Goal: Task Accomplishment & Management: Use online tool/utility

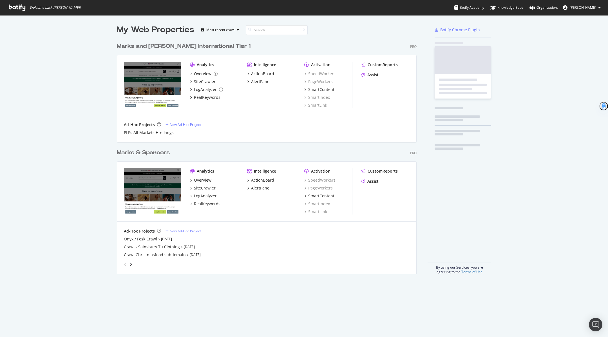
scroll to position [239, 304]
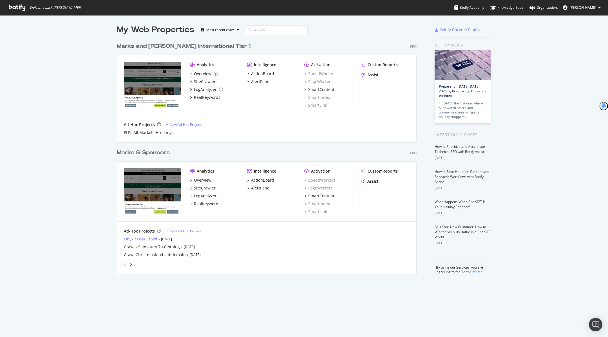
click at [142, 240] on div "Onyx / Fesk Crawl" at bounding box center [140, 239] width 33 height 6
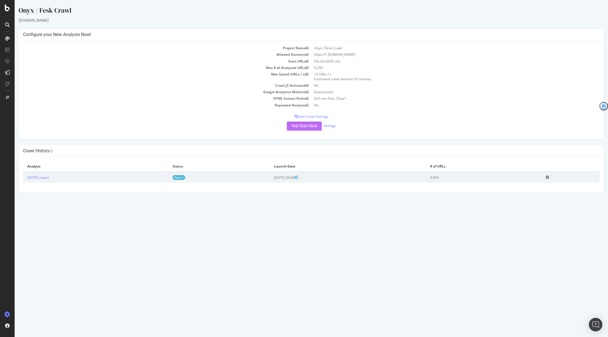
click at [304, 123] on button "Yes! Start Now" at bounding box center [304, 126] width 35 height 9
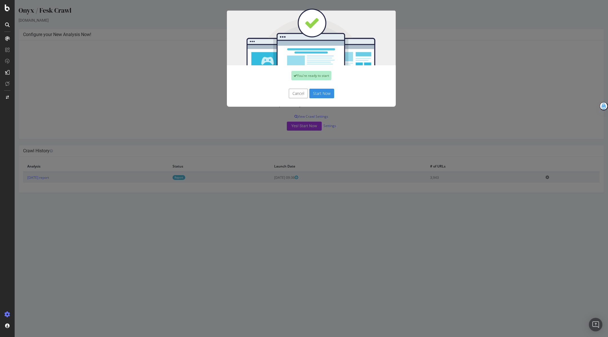
click at [318, 95] on button "Start Now" at bounding box center [321, 94] width 25 height 10
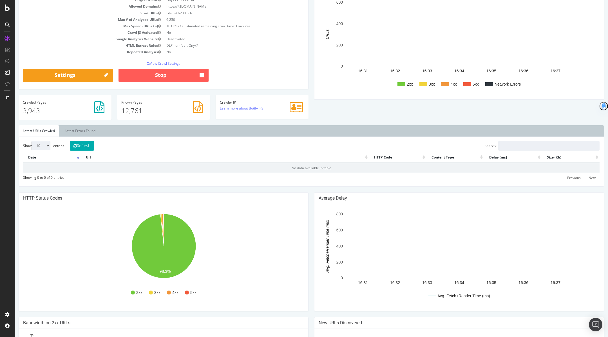
scroll to position [77, 0]
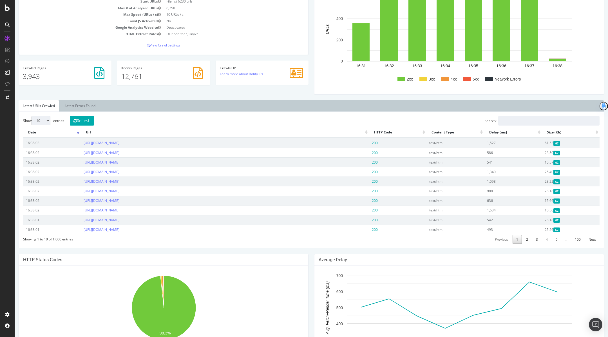
scroll to position [162, 0]
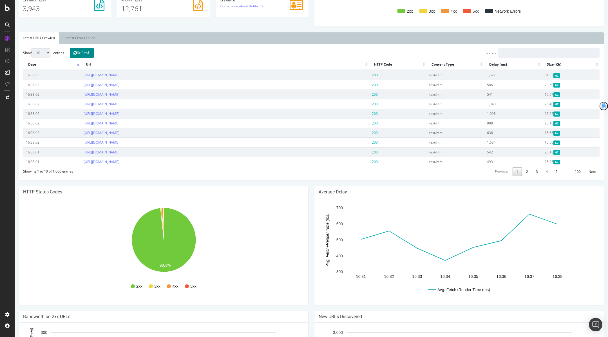
click at [83, 49] on button "Refresh" at bounding box center [82, 53] width 24 height 10
click at [85, 53] on button "Refresh" at bounding box center [82, 53] width 24 height 10
click at [560, 170] on link "5" at bounding box center [556, 171] width 9 height 9
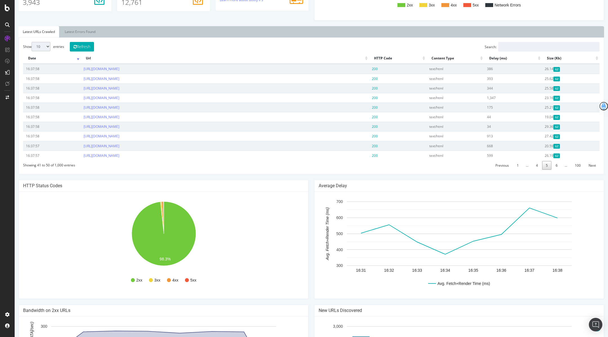
scroll to position [208, 0]
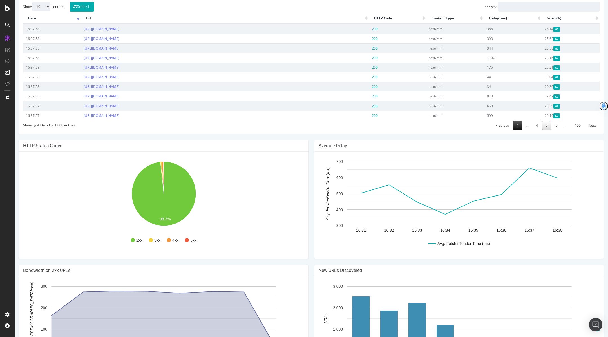
click at [519, 122] on link "1" at bounding box center [517, 125] width 9 height 9
click at [518, 124] on link "1" at bounding box center [517, 125] width 9 height 9
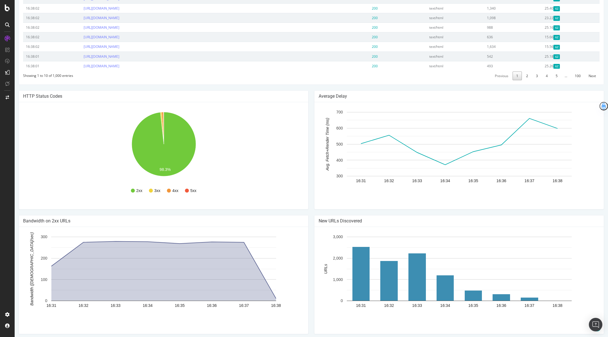
scroll to position [0, 0]
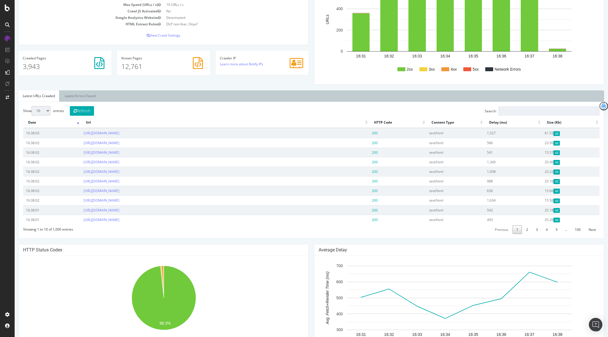
scroll to position [119, 0]
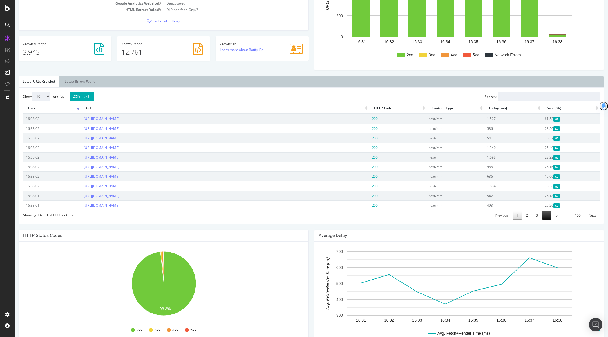
click at [546, 217] on link "4" at bounding box center [546, 215] width 9 height 9
click at [556, 216] on link "5" at bounding box center [556, 215] width 9 height 9
click at [563, 215] on span "…" at bounding box center [565, 215] width 9 height 5
click at [557, 215] on link "6" at bounding box center [556, 215] width 9 height 9
click at [586, 217] on link "Next" at bounding box center [592, 215] width 15 height 9
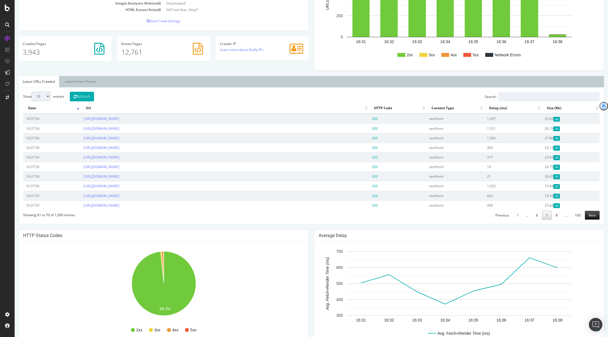
click at [592, 216] on link "Next" at bounding box center [592, 215] width 15 height 9
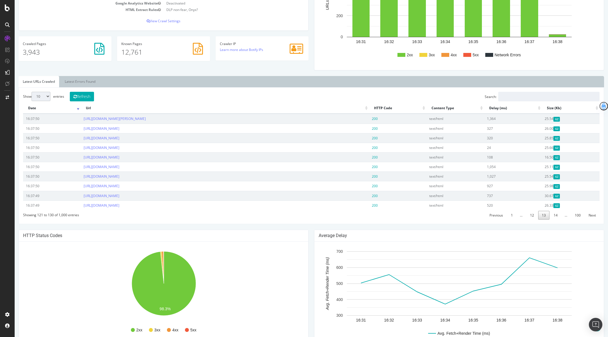
click at [592, 216] on link "Next" at bounding box center [592, 215] width 15 height 9
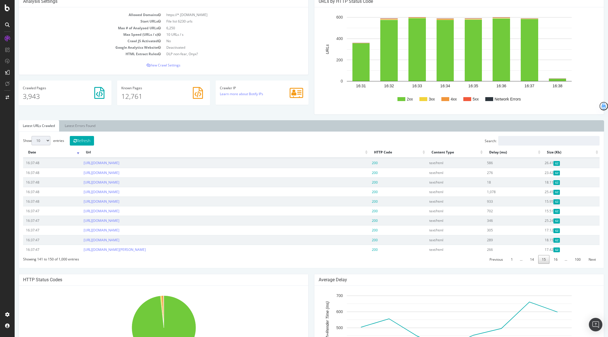
scroll to position [0, 0]
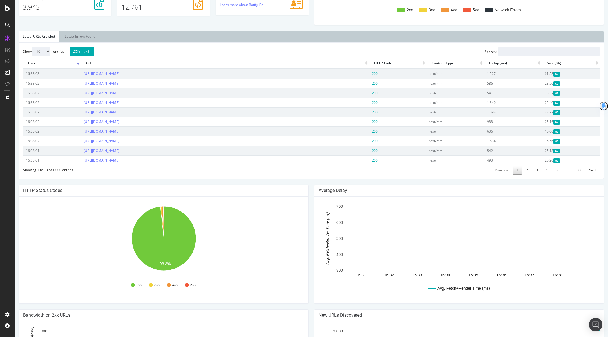
scroll to position [175, 0]
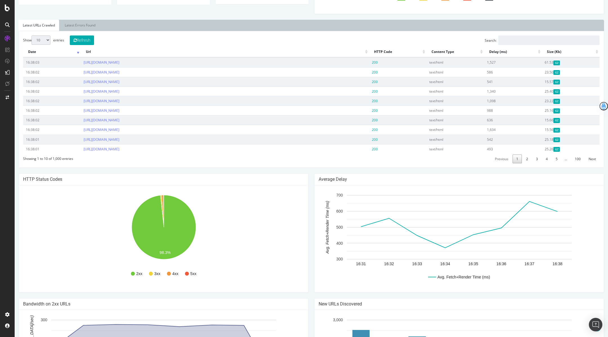
click at [86, 46] on th "Url" at bounding box center [225, 51] width 288 height 11
click at [86, 43] on button "Refresh" at bounding box center [82, 40] width 24 height 10
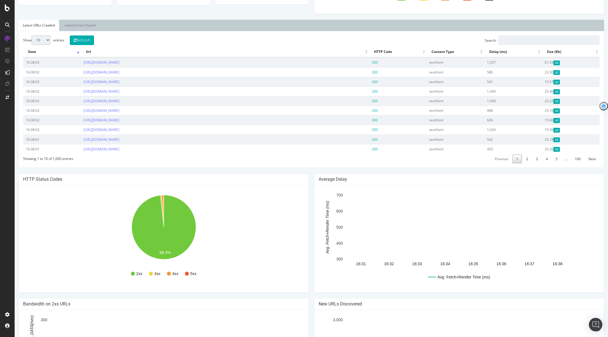
scroll to position [258, 0]
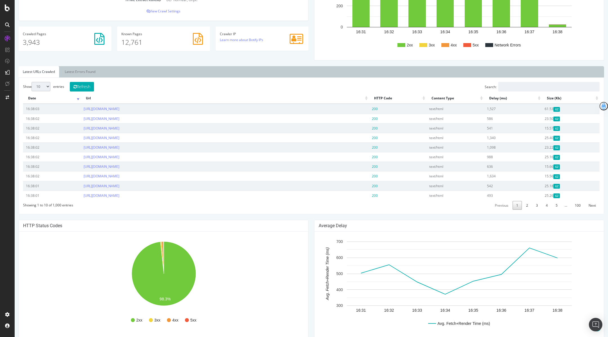
scroll to position [258, 0]
